Goal: Navigation & Orientation: Go to known website

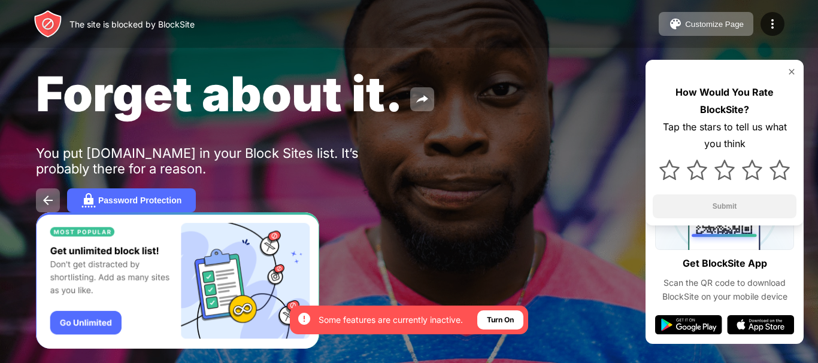
click at [792, 73] on img at bounding box center [792, 72] width 10 height 10
